Goal: Information Seeking & Learning: Check status

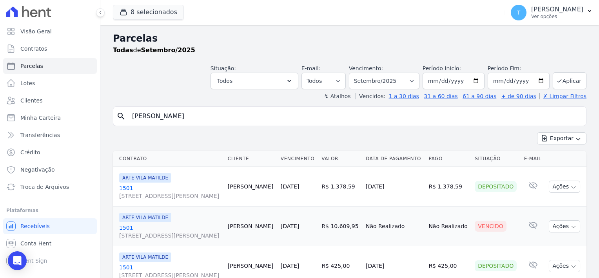
select select
click at [56, 119] on span "Minha Carteira" at bounding box center [40, 118] width 40 height 8
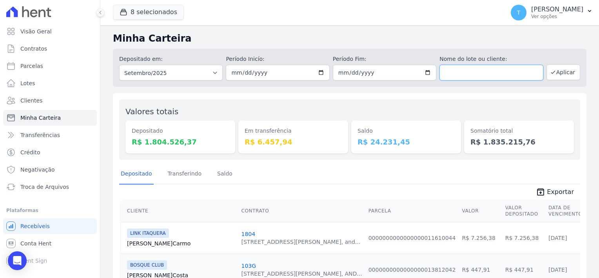
click at [452, 74] on input "text" at bounding box center [492, 73] width 104 height 16
paste input "[PERSON_NAME] [PERSON_NAME]"
type input "[PERSON_NAME] [PERSON_NAME]"
click at [552, 74] on button "Aplicar" at bounding box center [564, 72] width 34 height 16
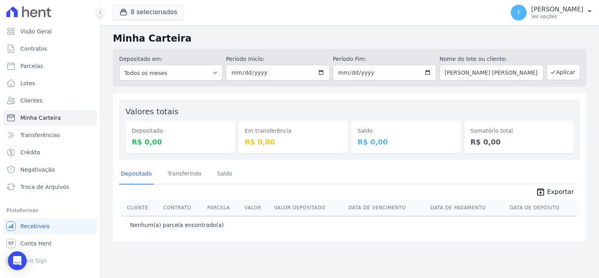
click at [417, 121] on div "Saldo R$ 0,00" at bounding box center [406, 136] width 110 height 33
click at [31, 61] on link "Parcelas" at bounding box center [50, 66] width 94 height 16
select select
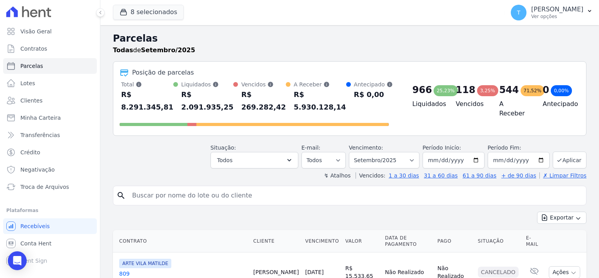
click at [172, 187] on input "search" at bounding box center [355, 195] width 456 height 16
paste input "[PERSON_NAME] [PERSON_NAME]"
type input "[PERSON_NAME] [PERSON_NAME]"
select select
